Goal: Communication & Community: Answer question/provide support

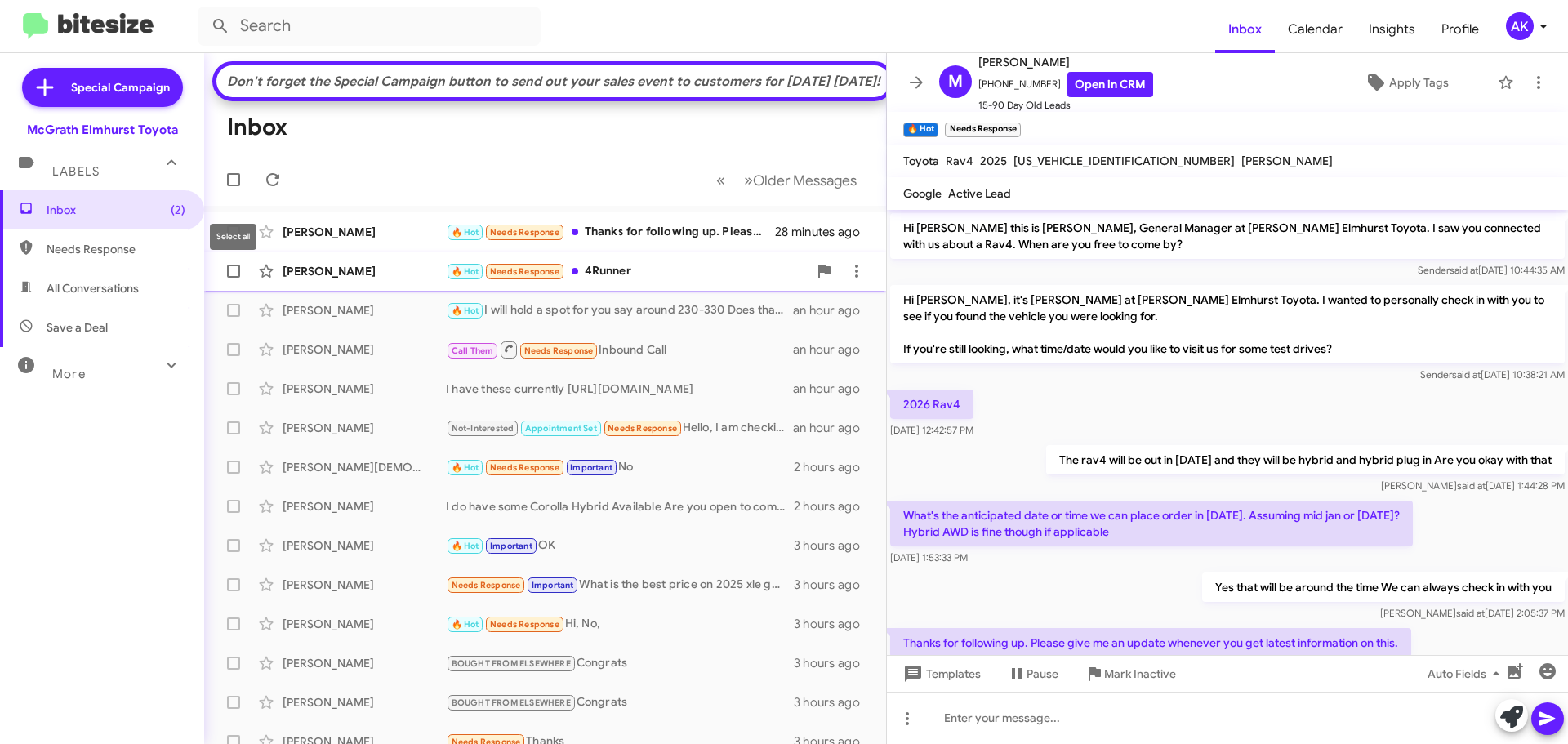
scroll to position [54, 0]
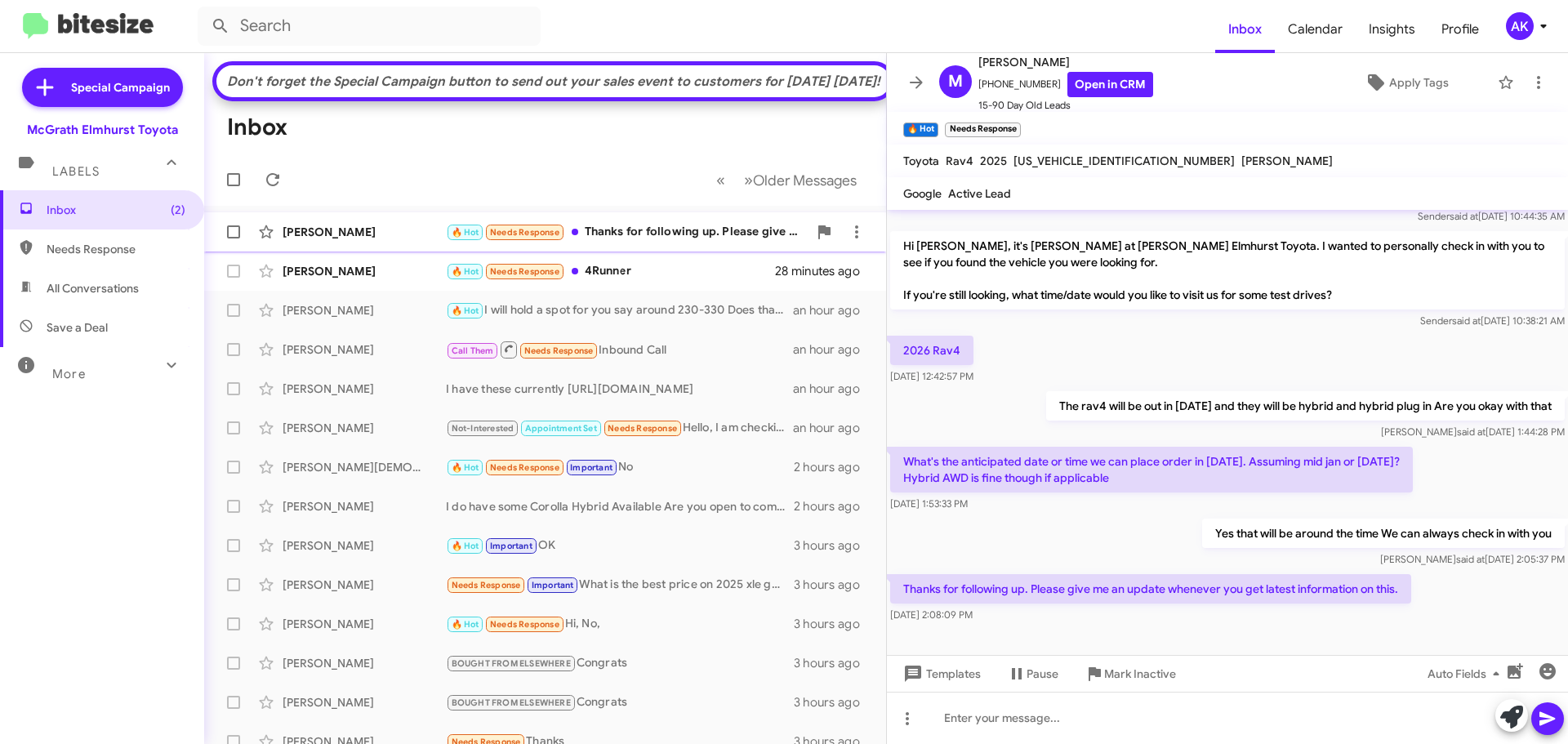
click at [646, 242] on div "🔥 Hot Needs Response Thanks for following up. Please give me an update whenever…" at bounding box center [626, 232] width 362 height 18
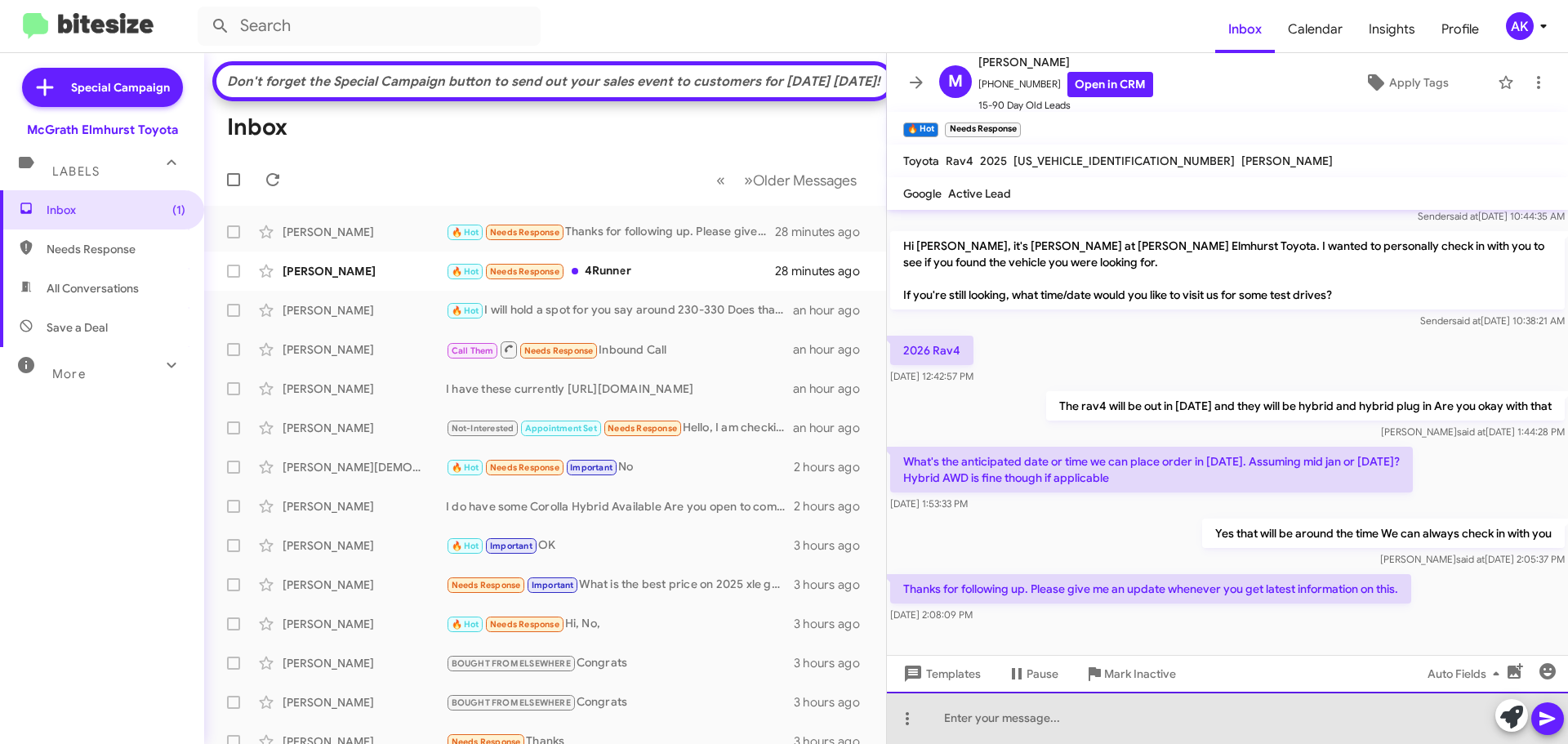
click at [1106, 711] on div at bounding box center [1227, 717] width 681 height 52
click at [1273, 711] on div at bounding box center [1227, 717] width 681 height 52
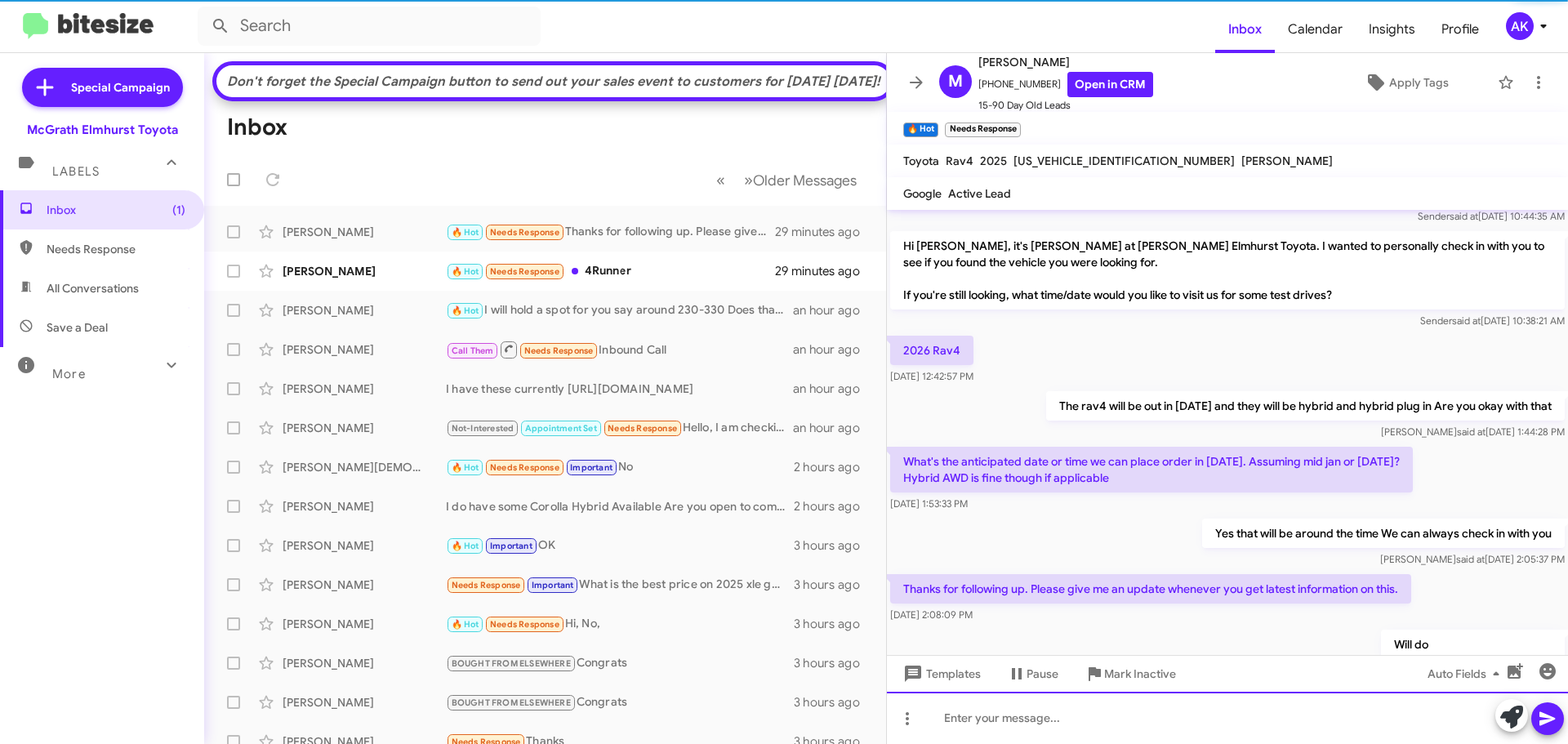
scroll to position [113, 0]
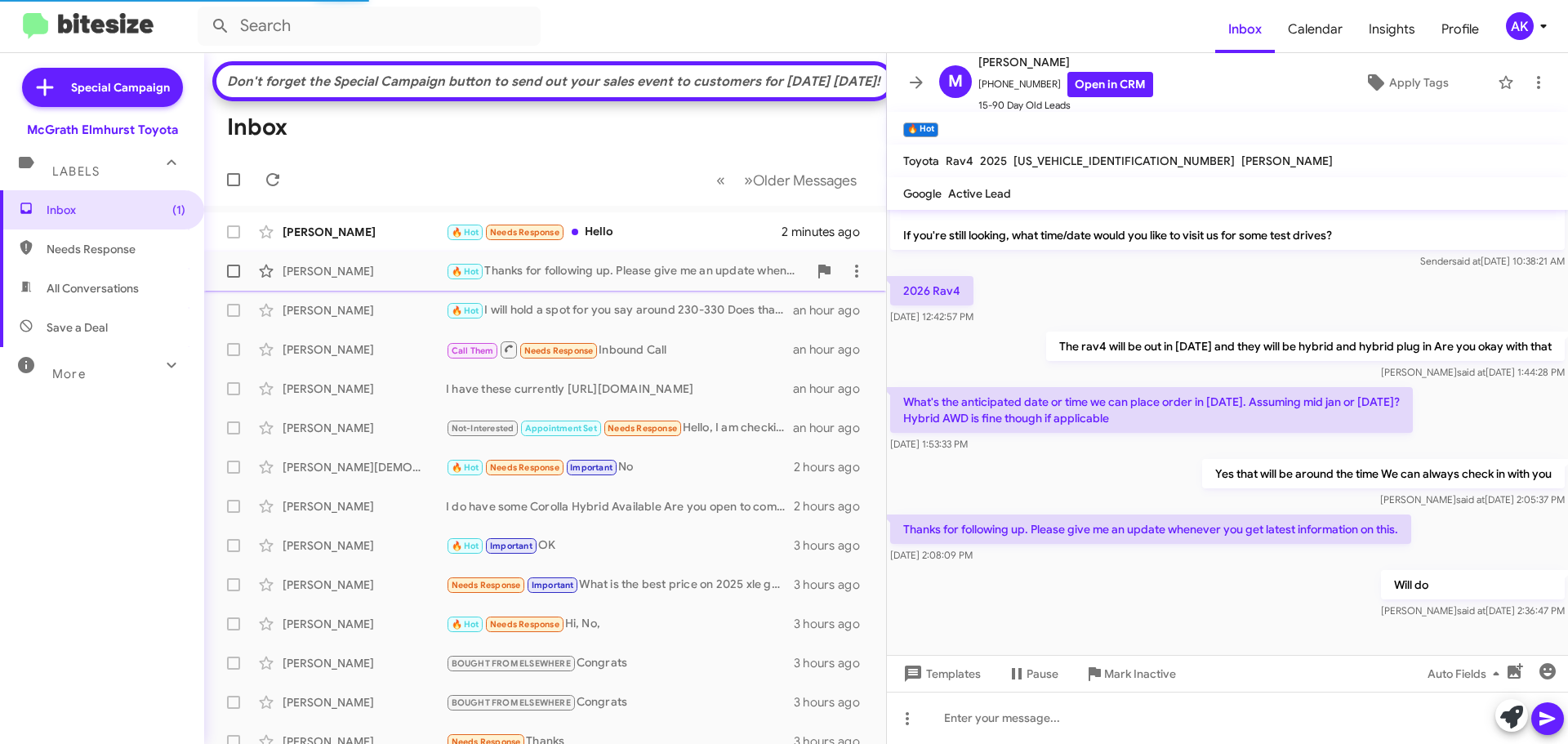
click at [627, 281] on div "🔥 Hot Thanks for following up. Please give me an update whenever you get latest…" at bounding box center [626, 272] width 362 height 18
click at [626, 242] on div "🔥 Hot Needs Response Hello" at bounding box center [626, 232] width 362 height 18
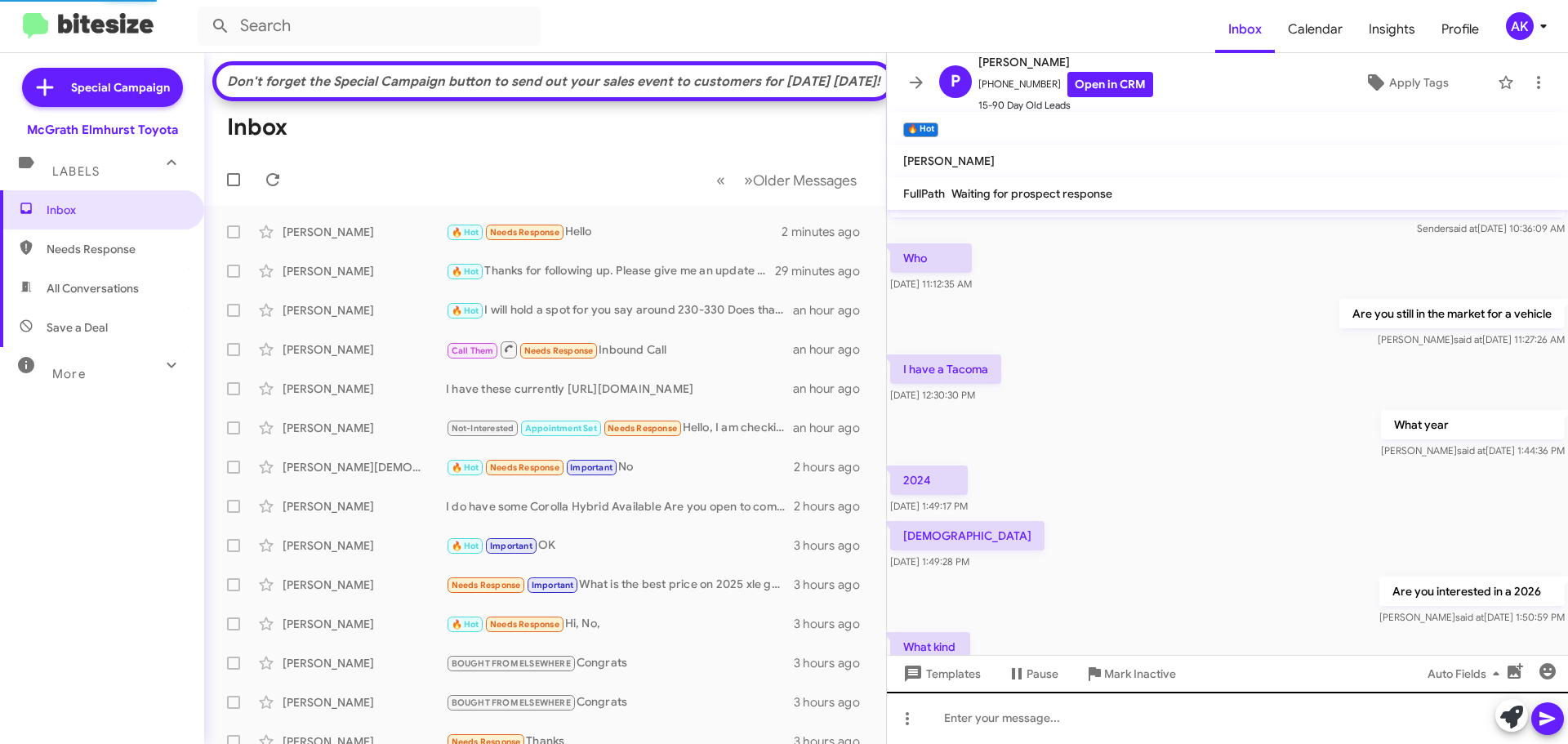
scroll to position [303, 0]
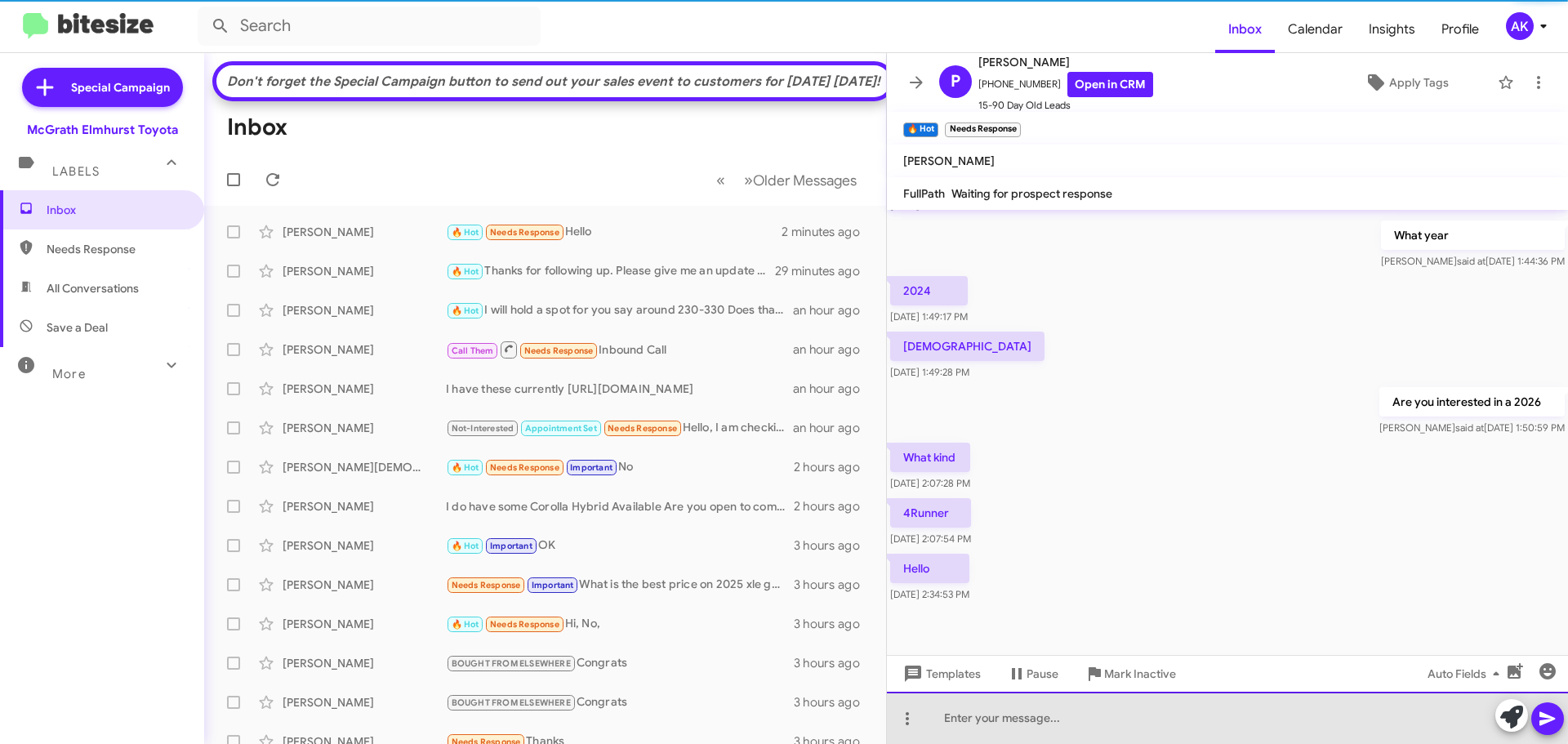
click at [1101, 714] on div at bounding box center [1227, 717] width 681 height 52
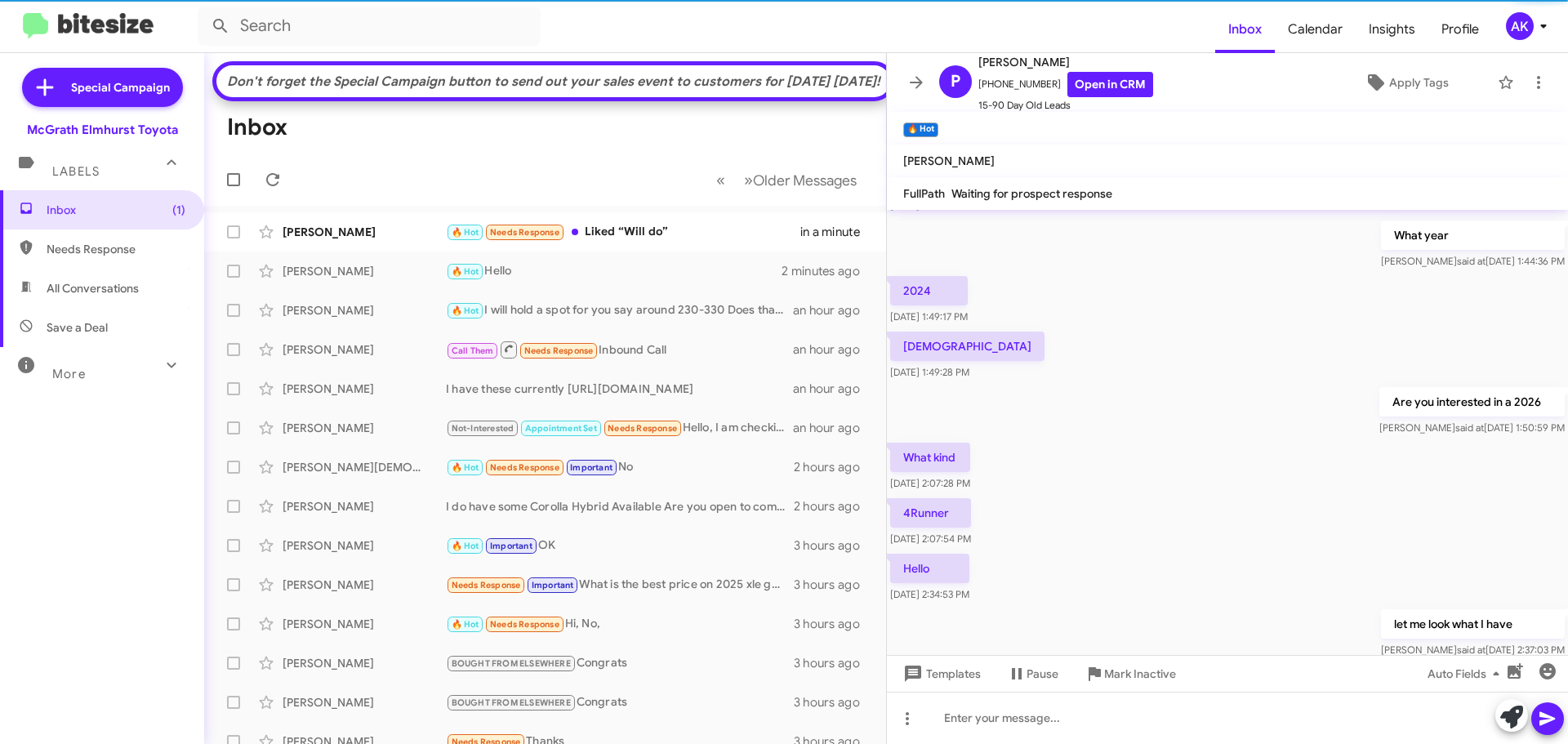
scroll to position [363, 0]
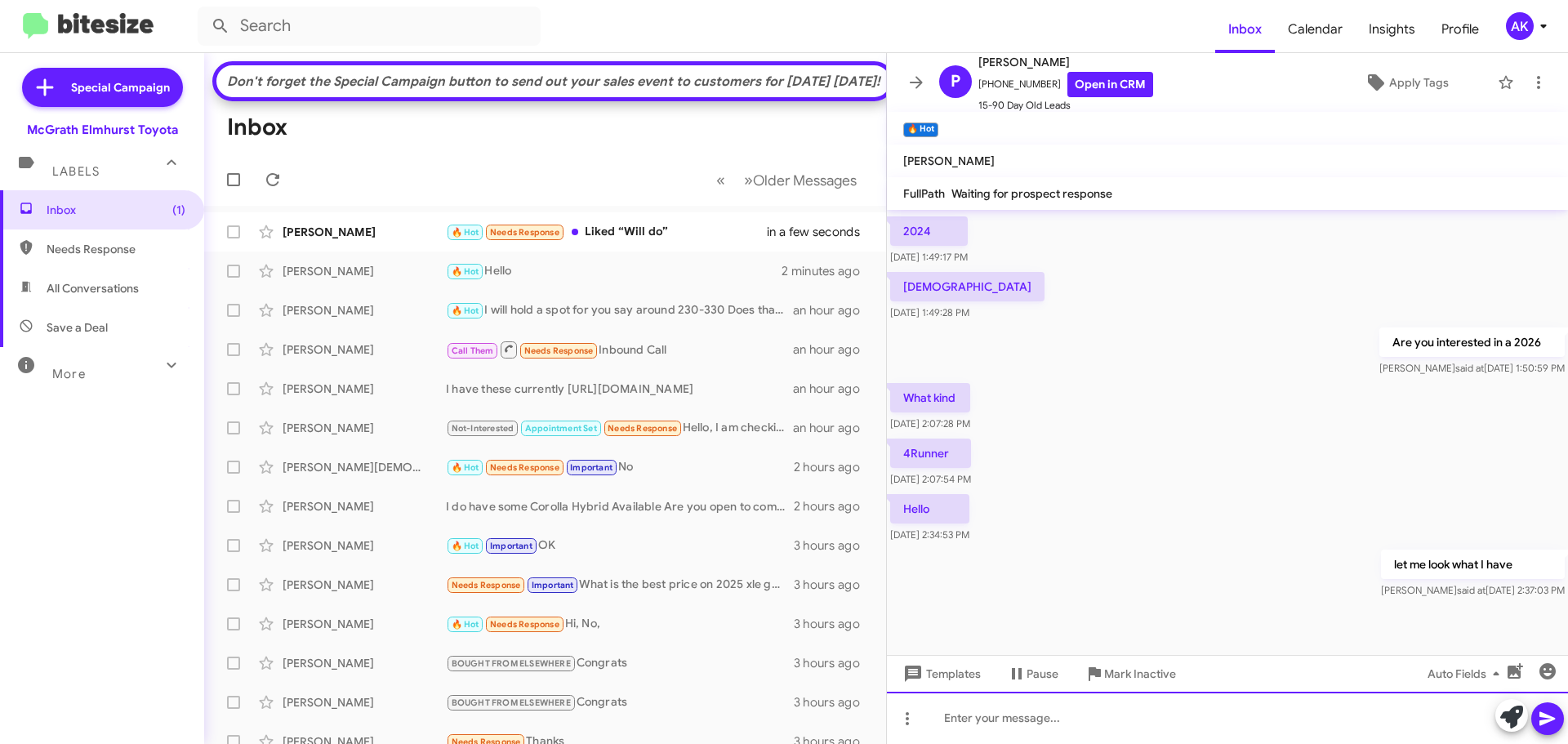
click at [998, 717] on div at bounding box center [1227, 717] width 681 height 52
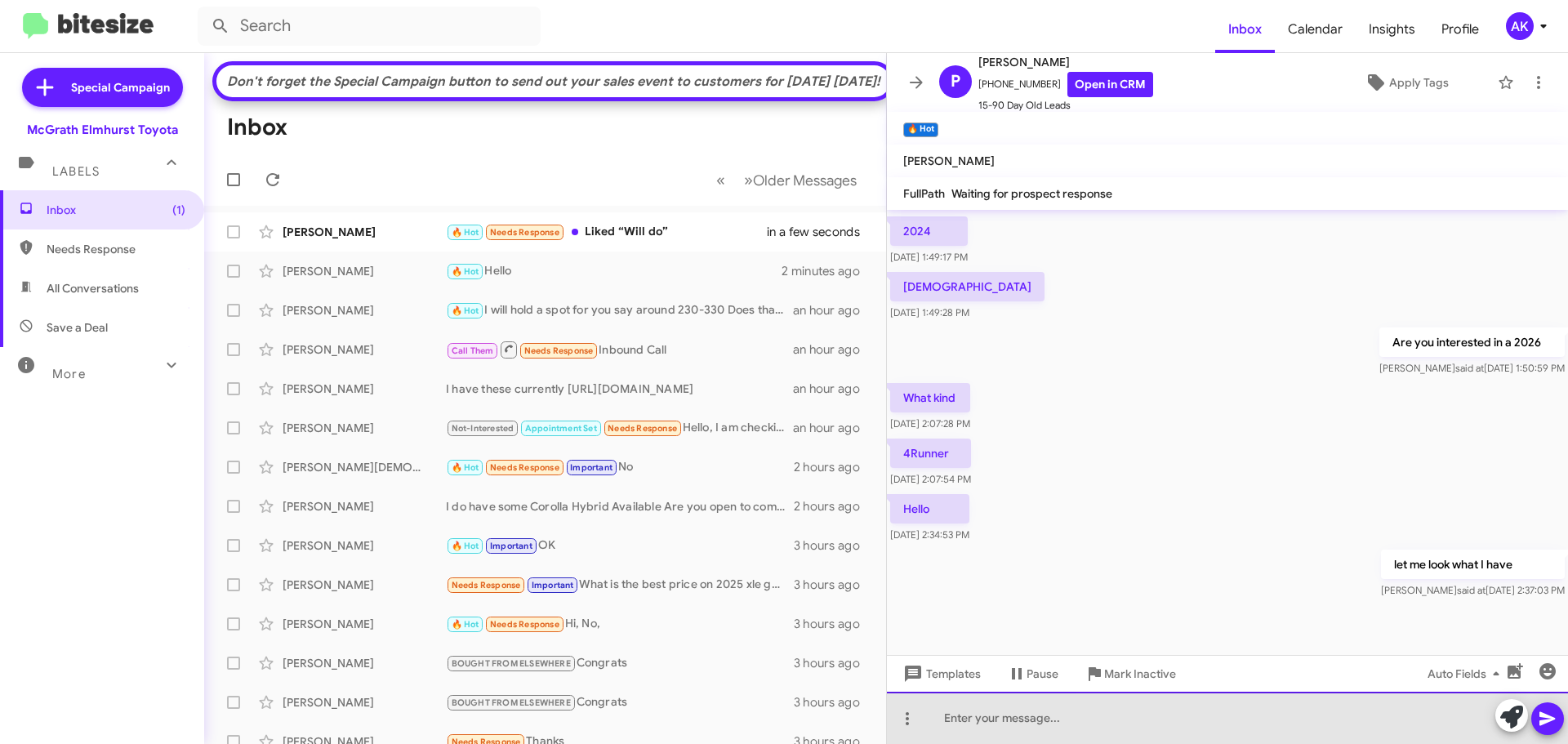
click at [1216, 741] on div at bounding box center [1227, 717] width 681 height 52
click at [1208, 722] on div at bounding box center [1227, 717] width 681 height 52
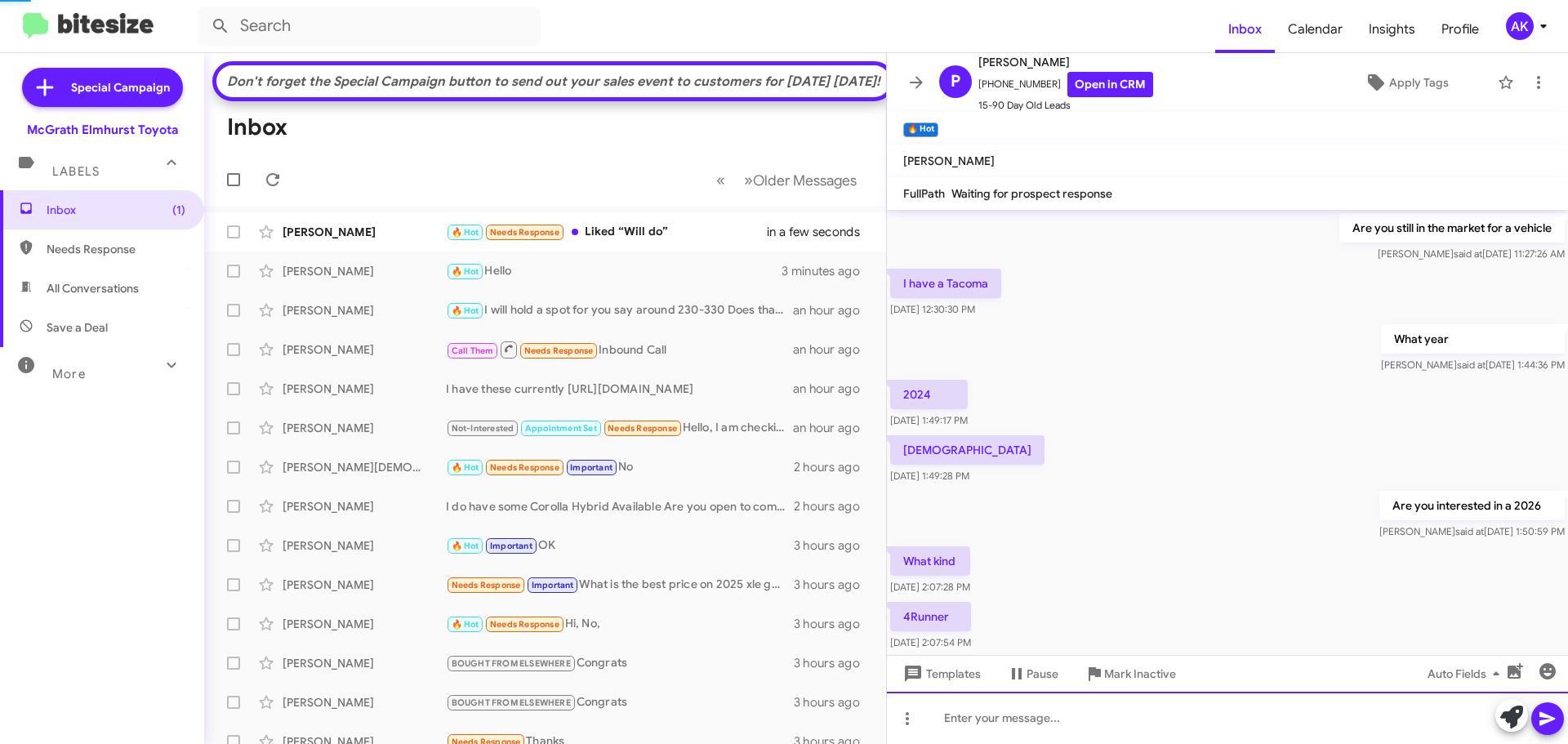
scroll to position [0, 0]
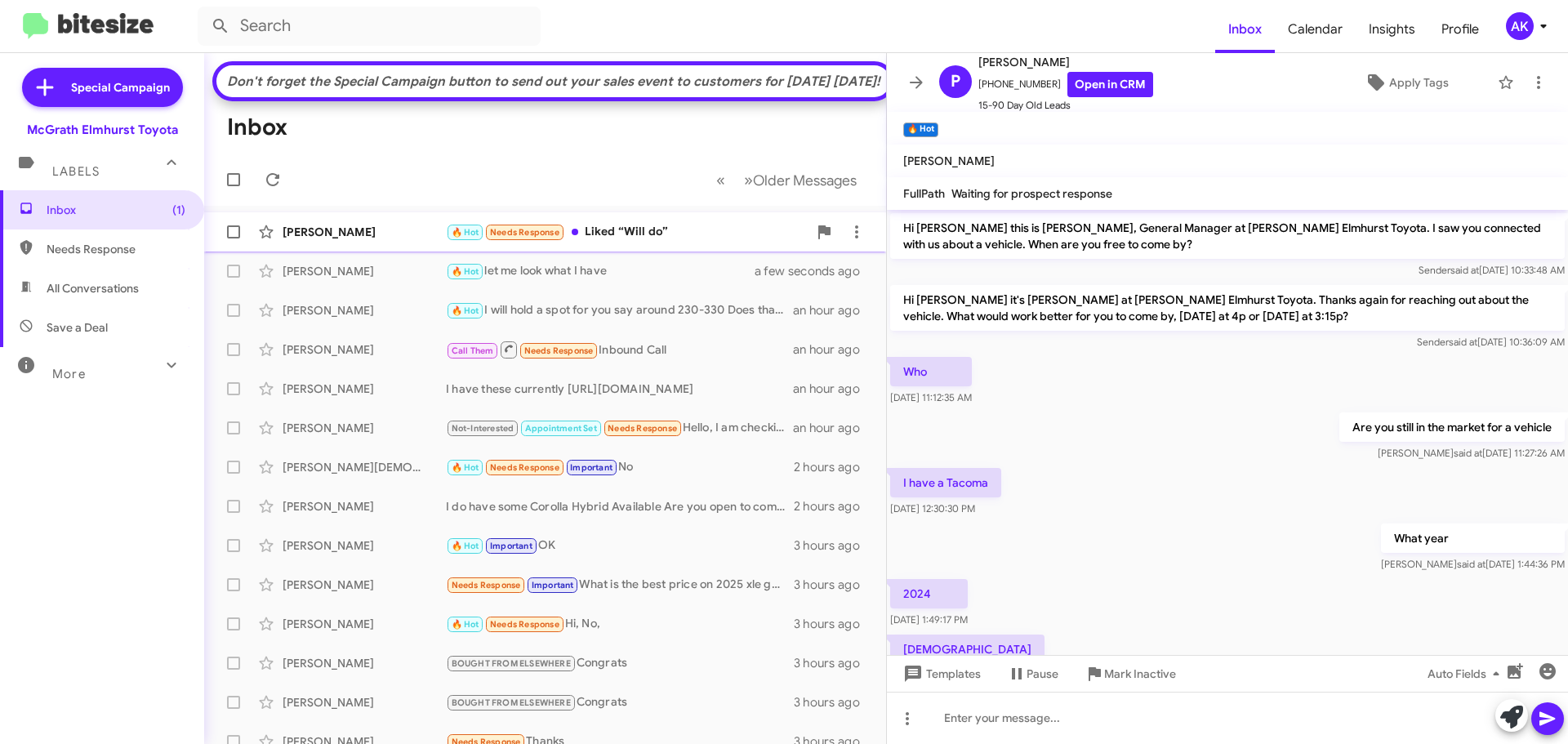
click at [659, 242] on div "🔥 Hot Needs Response Liked “Will do”" at bounding box center [626, 232] width 362 height 18
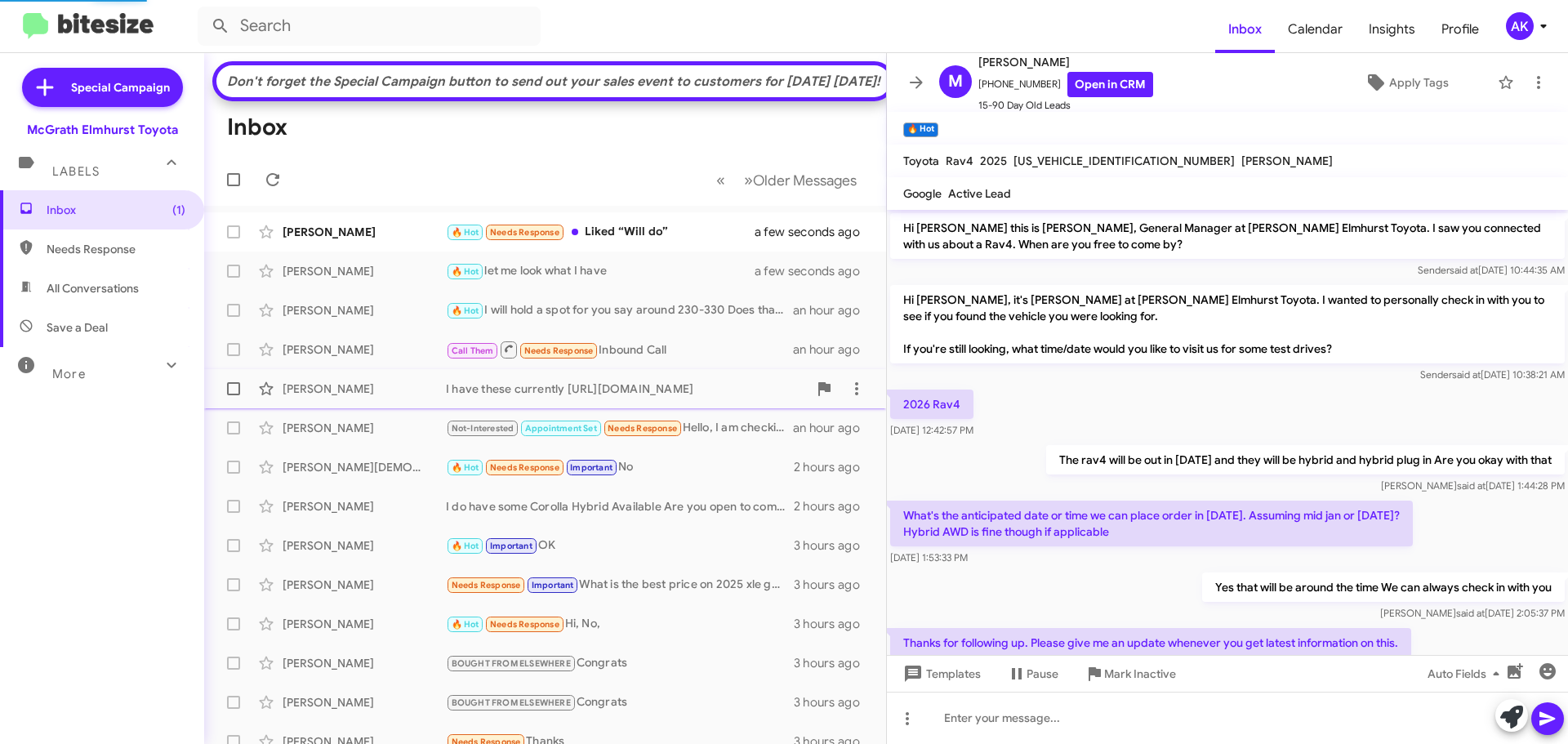
scroll to position [173, 0]
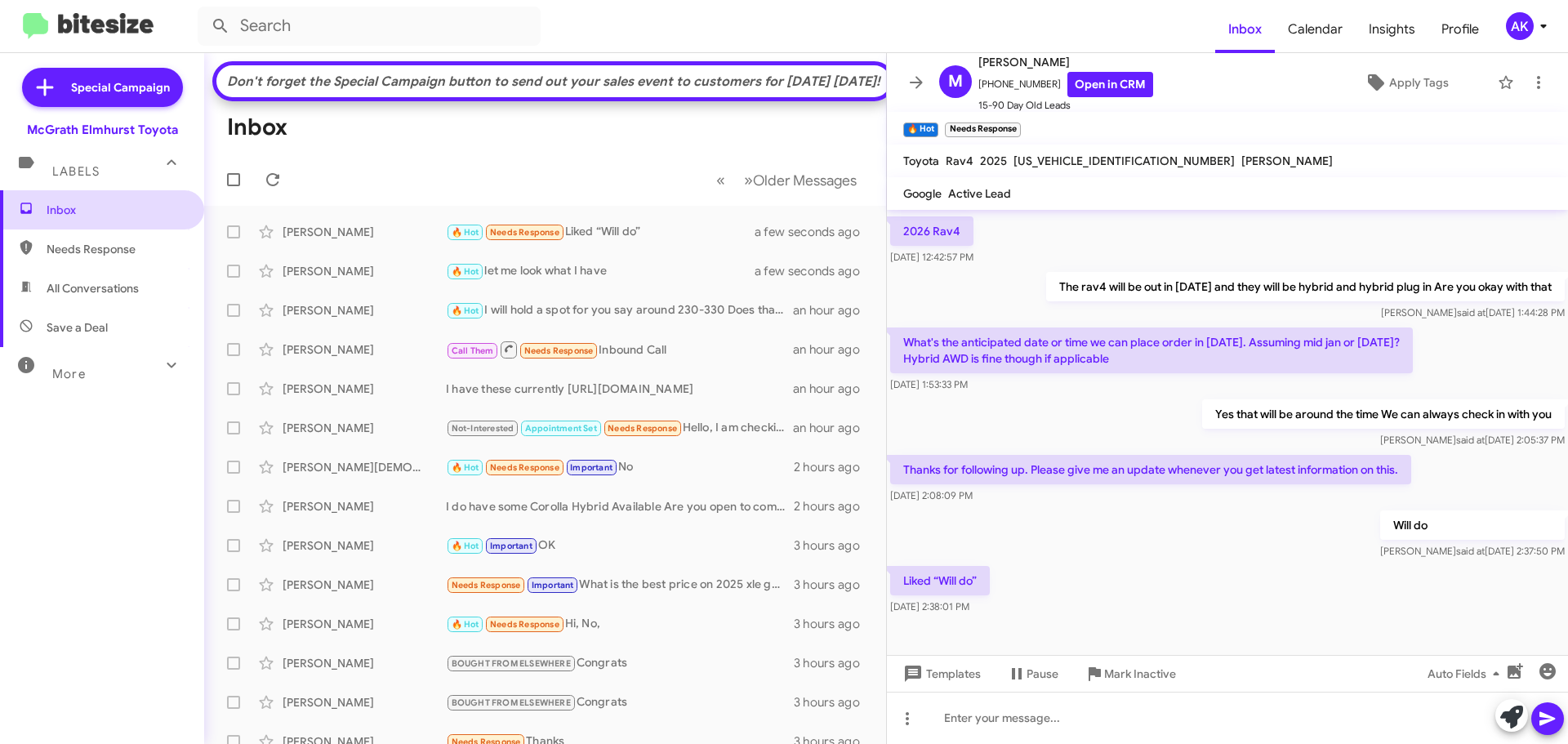
click at [66, 205] on span "Inbox" at bounding box center [116, 210] width 139 height 17
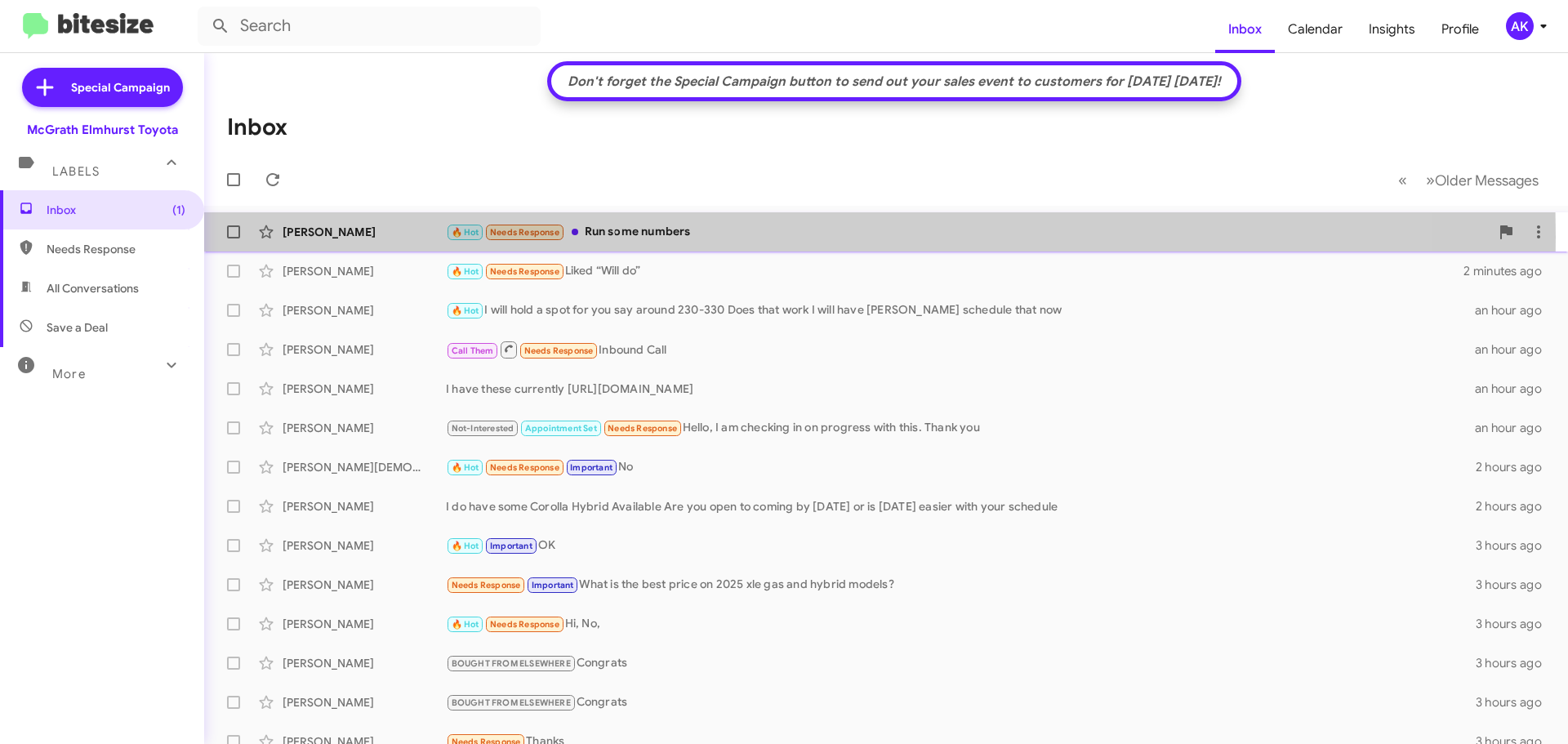
click at [664, 237] on div "🔥 Hot Needs Response Run some numbers" at bounding box center [967, 232] width 1043 height 18
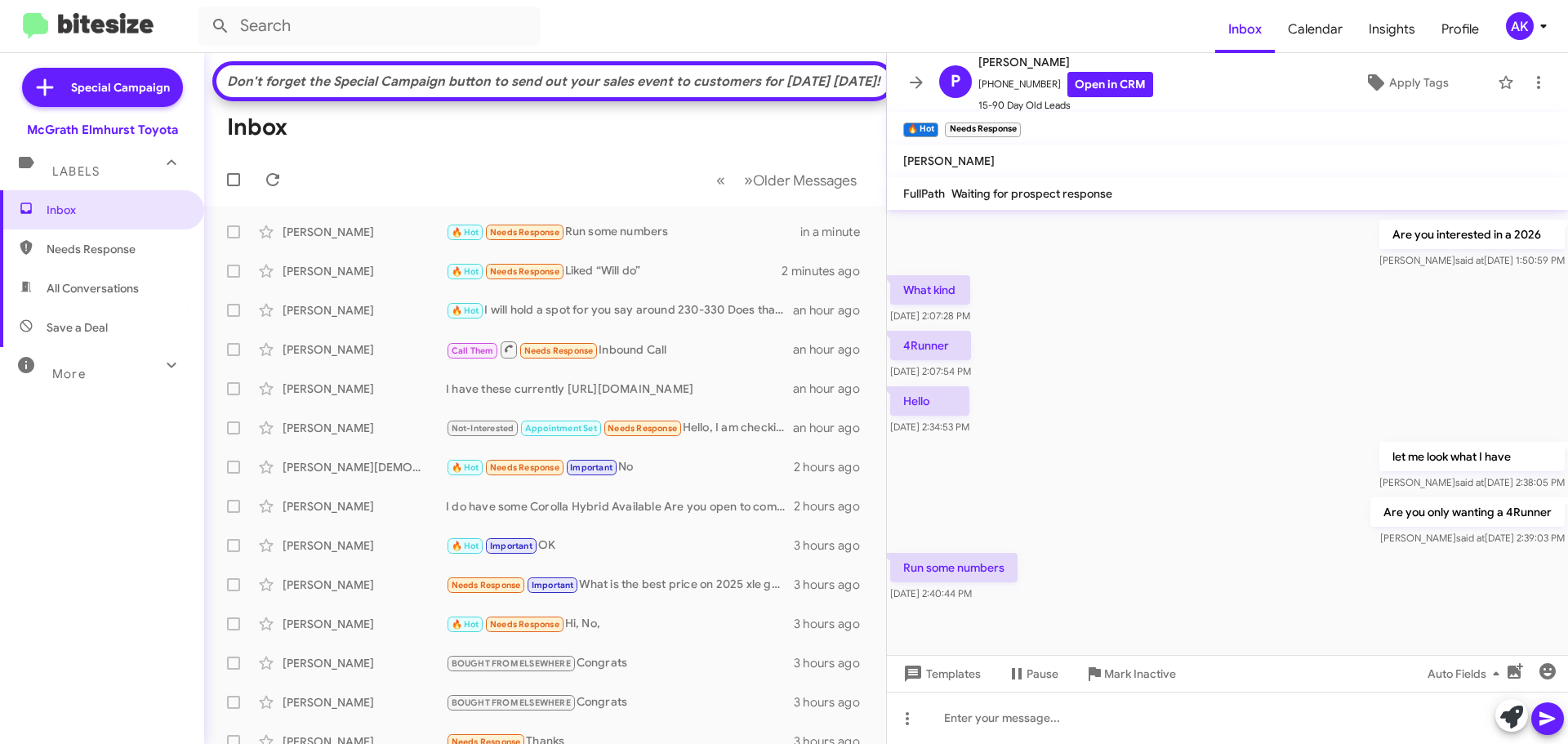
scroll to position [482, 0]
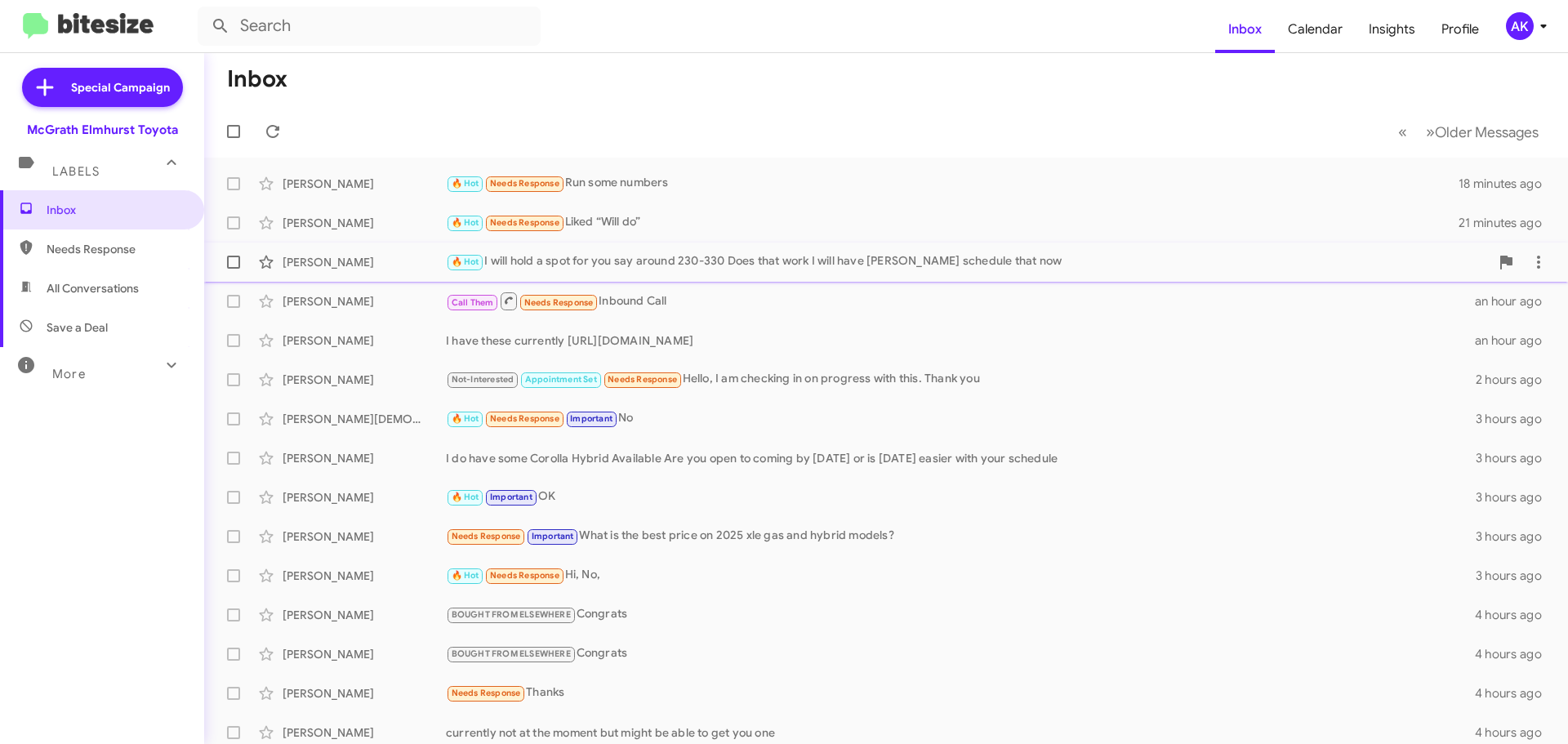
click at [738, 269] on div "🔥 Hot I will hold a spot for you say around 230-330 Does that workI will have…" at bounding box center [967, 262] width 1043 height 18
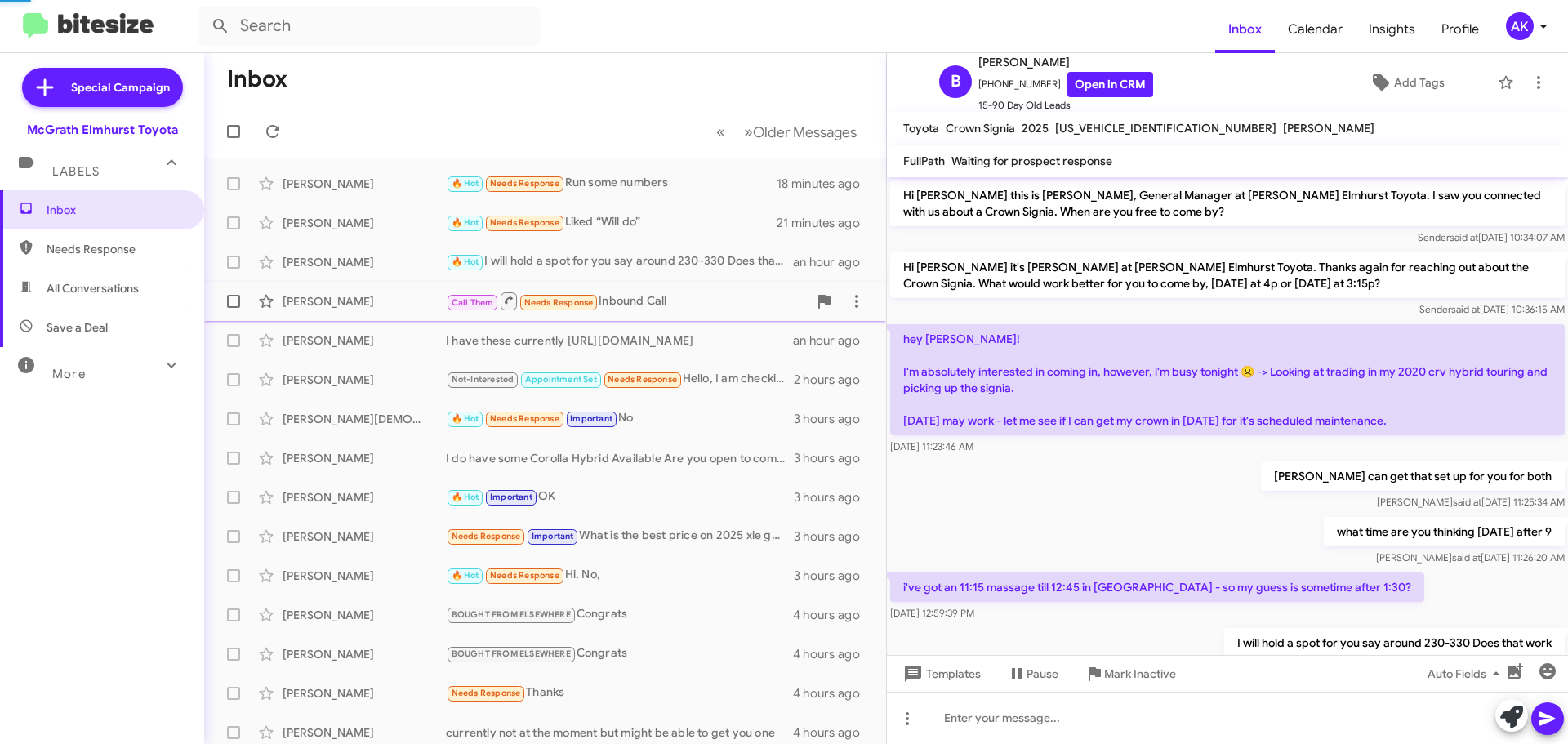
scroll to position [146, 0]
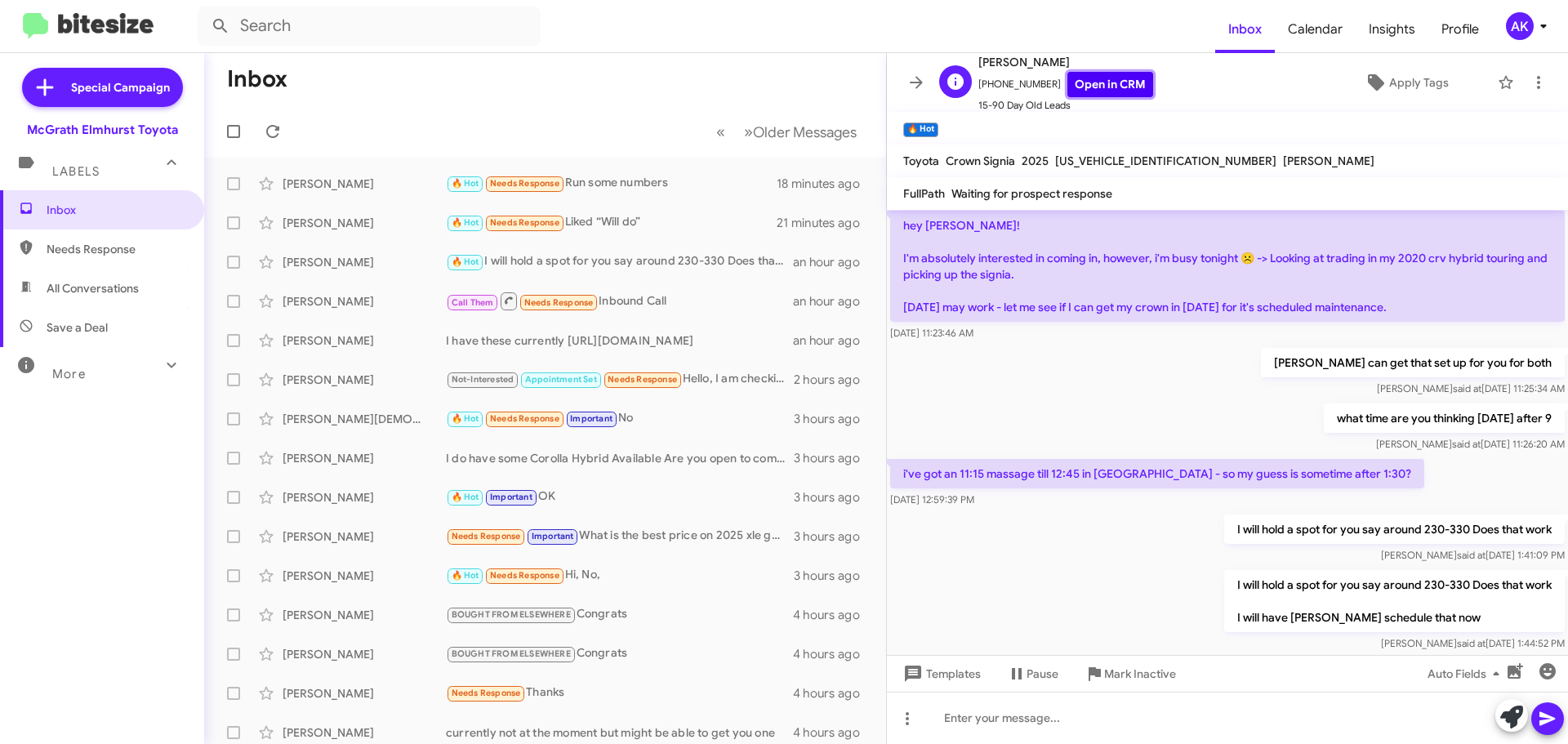
click at [1073, 83] on link "Open in CRM" at bounding box center [1109, 84] width 86 height 25
click at [137, 251] on span "Needs Response" at bounding box center [116, 250] width 139 height 17
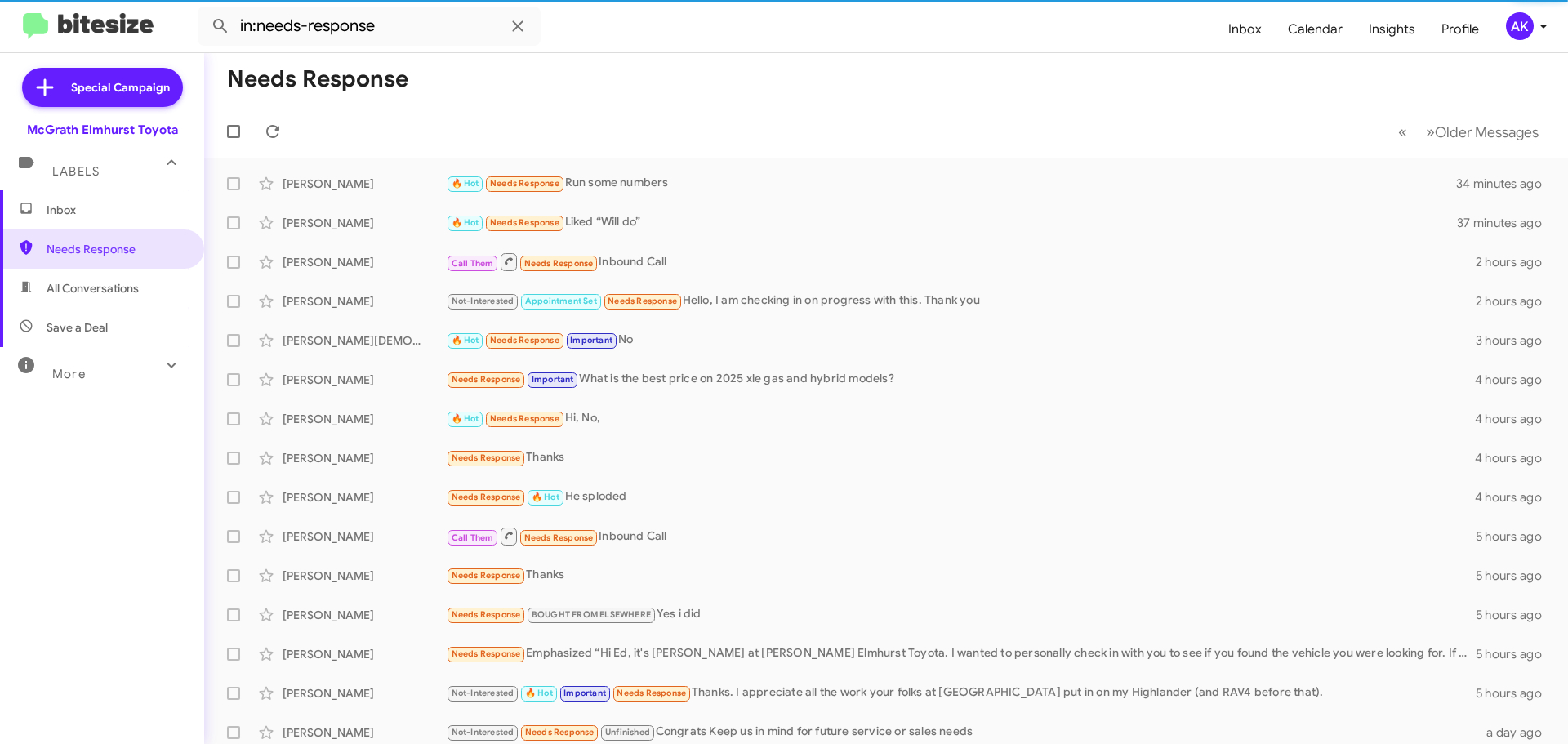
drag, startPoint x: 99, startPoint y: 283, endPoint x: 157, endPoint y: 246, distance: 68.8
click at [99, 281] on span "All Conversations" at bounding box center [93, 288] width 92 height 17
type input "in:all-conversations"
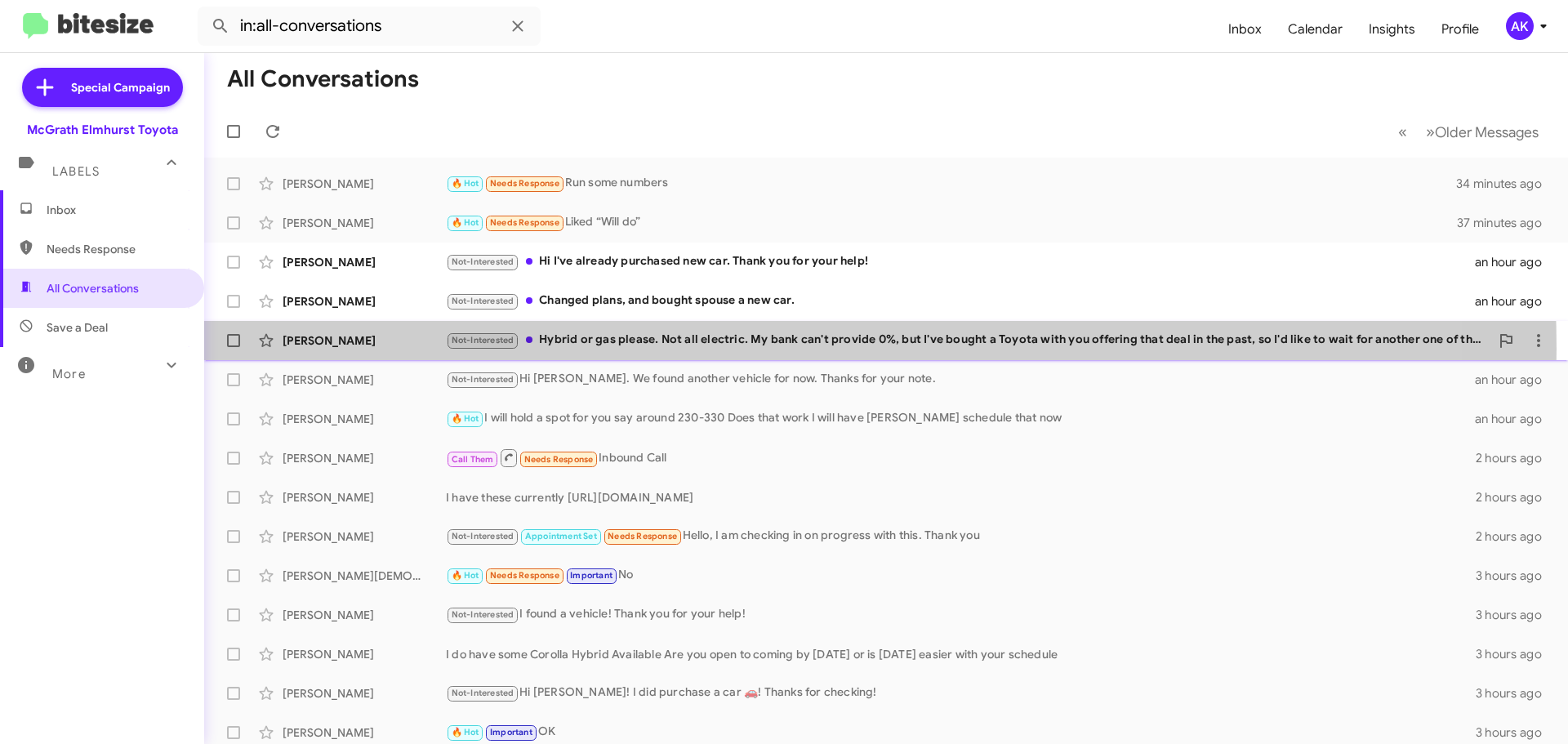
click at [679, 348] on div "Not-Interested Hybrid or gas please. Not all electric. My bank can't provide 0%…" at bounding box center [967, 340] width 1043 height 18
